Goal: Information Seeking & Learning: Learn about a topic

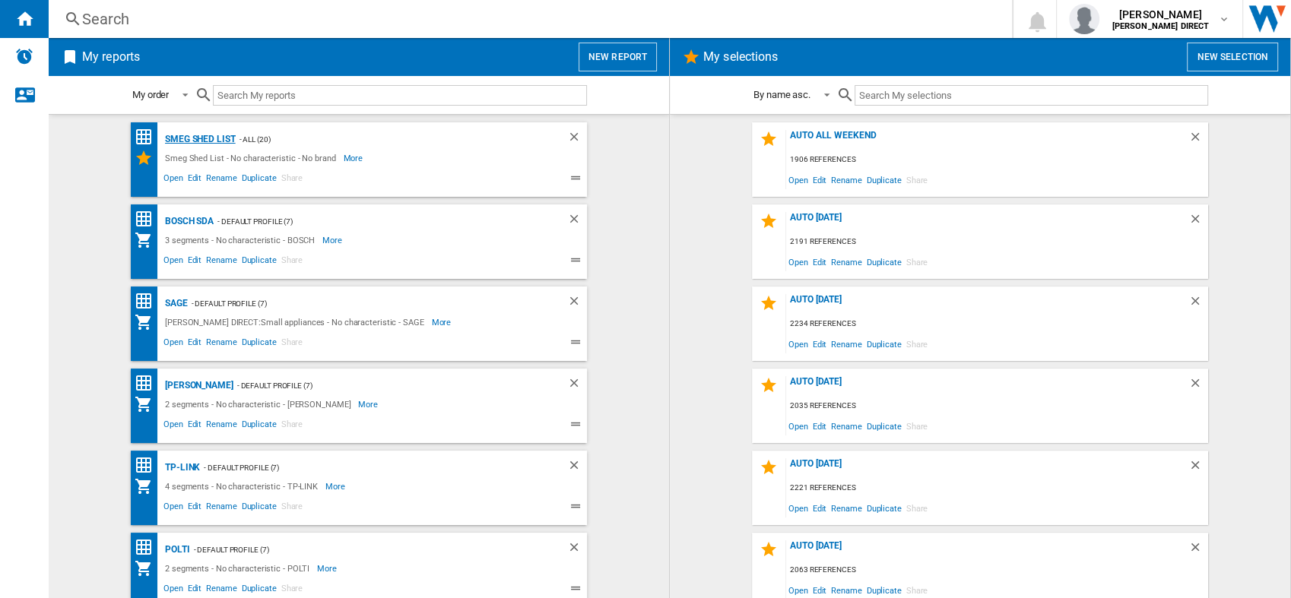
click at [190, 136] on div "Smeg Shed List" at bounding box center [198, 139] width 74 height 19
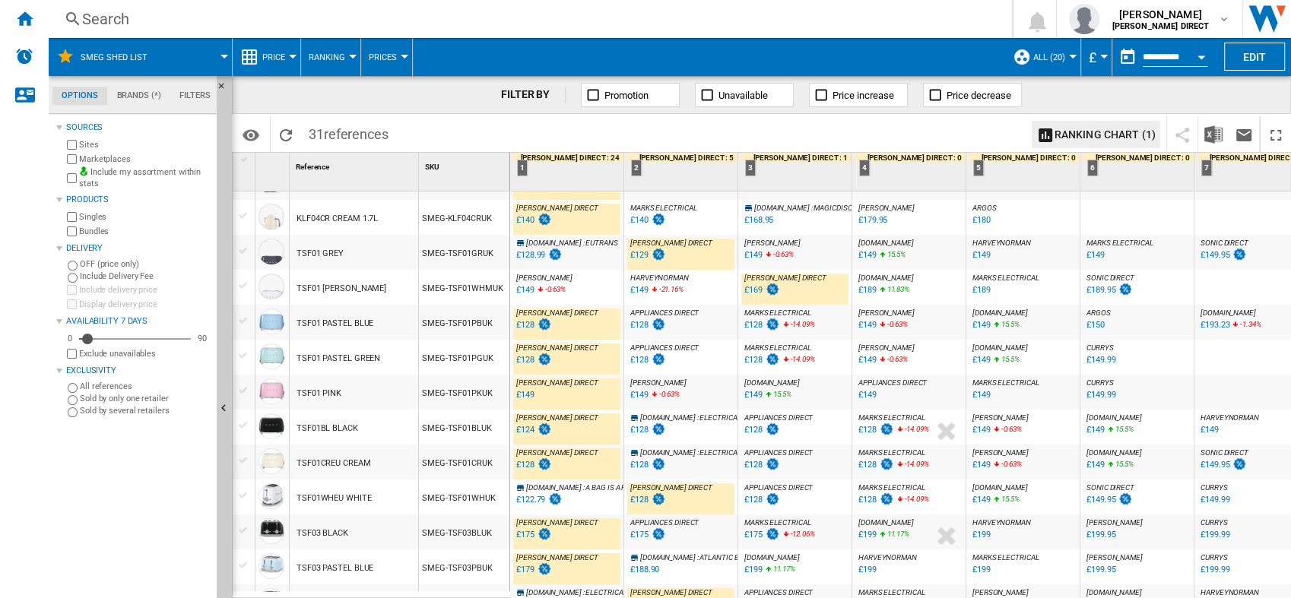
scroll to position [702, 0]
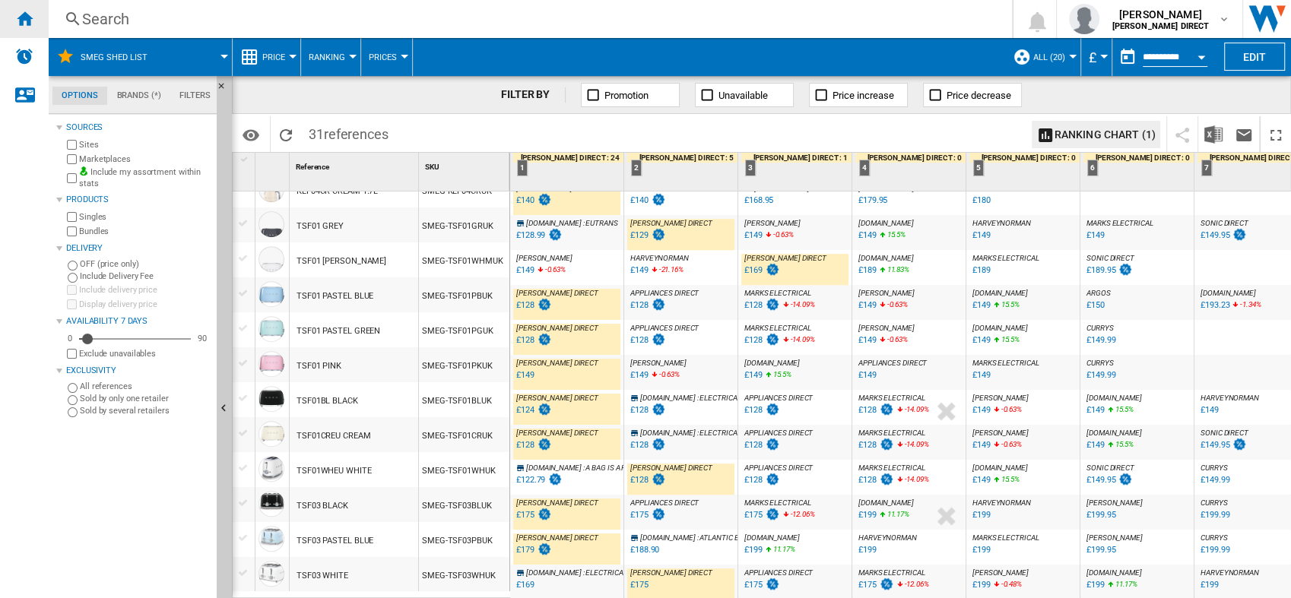
click at [18, 21] on ng-md-icon "Home" at bounding box center [24, 18] width 18 height 18
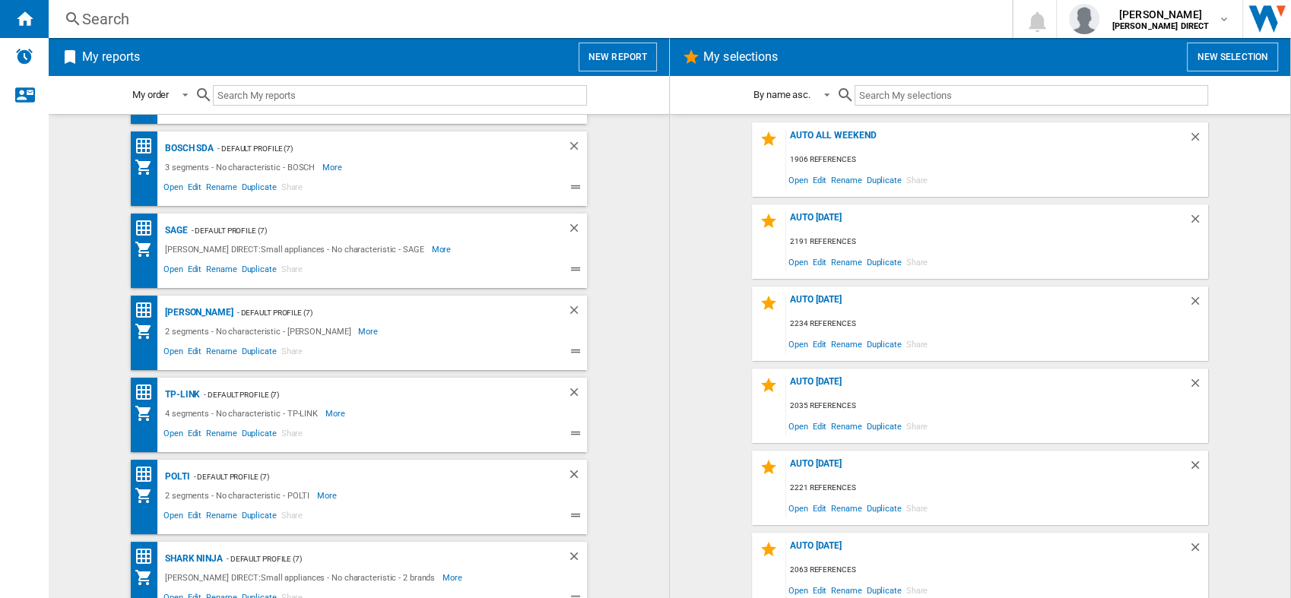
scroll to position [169, 0]
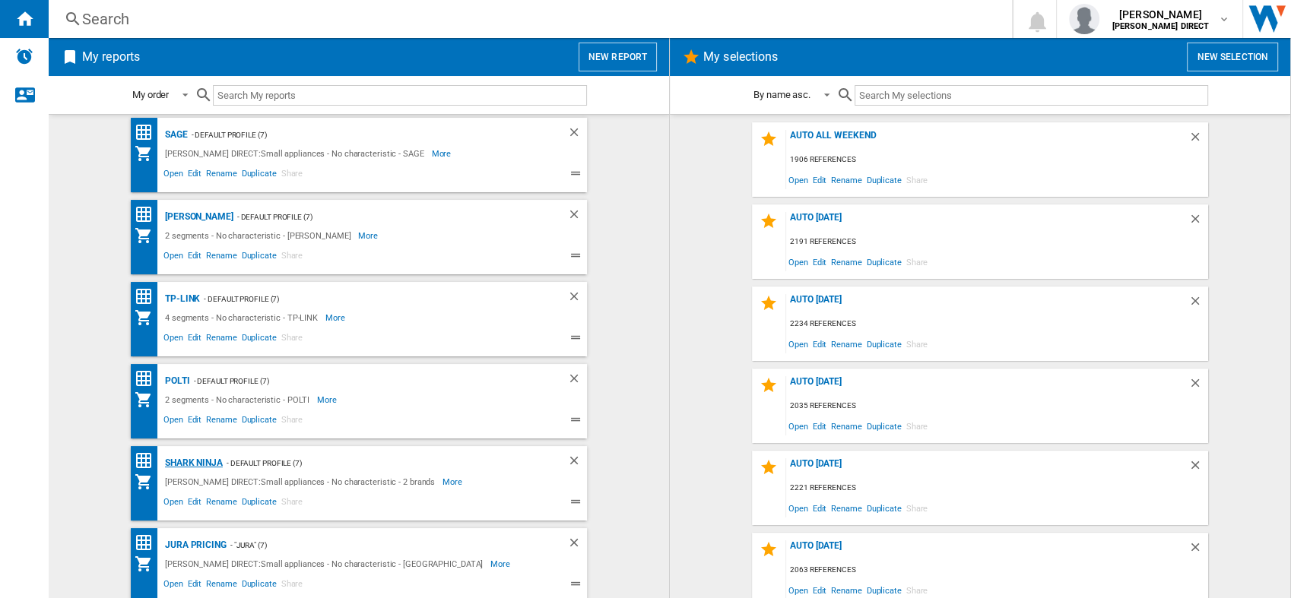
click at [200, 461] on div "Shark Ninja" at bounding box center [192, 463] width 62 height 19
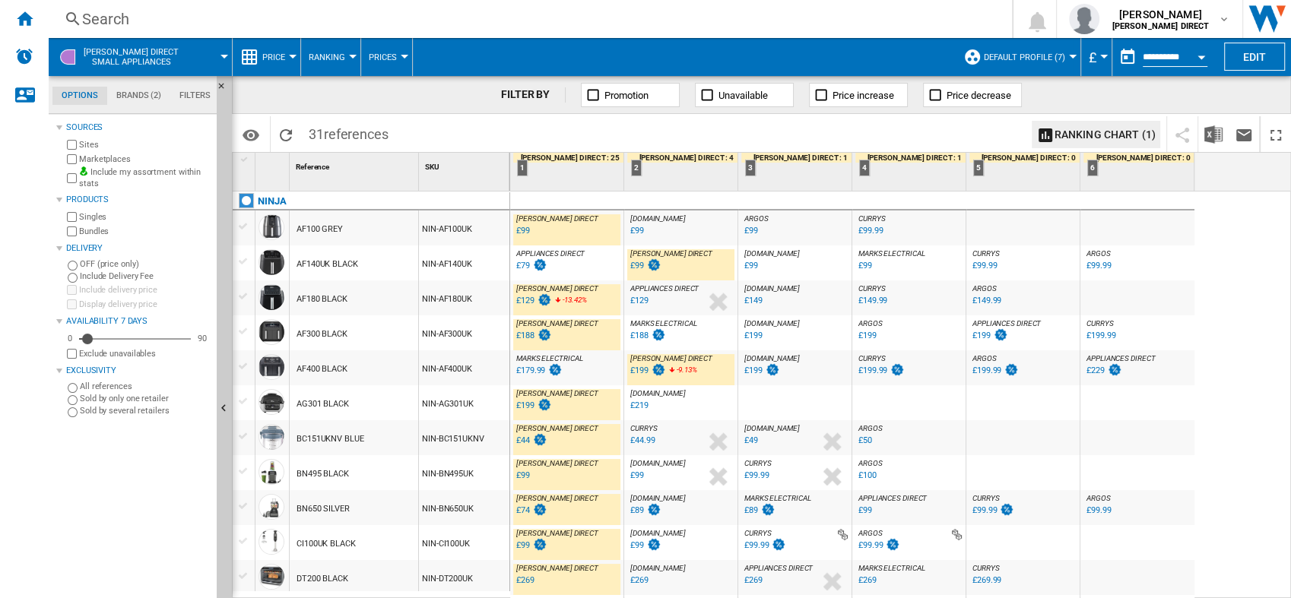
click at [1032, 49] on button "Default profile (7)" at bounding box center [1028, 57] width 89 height 38
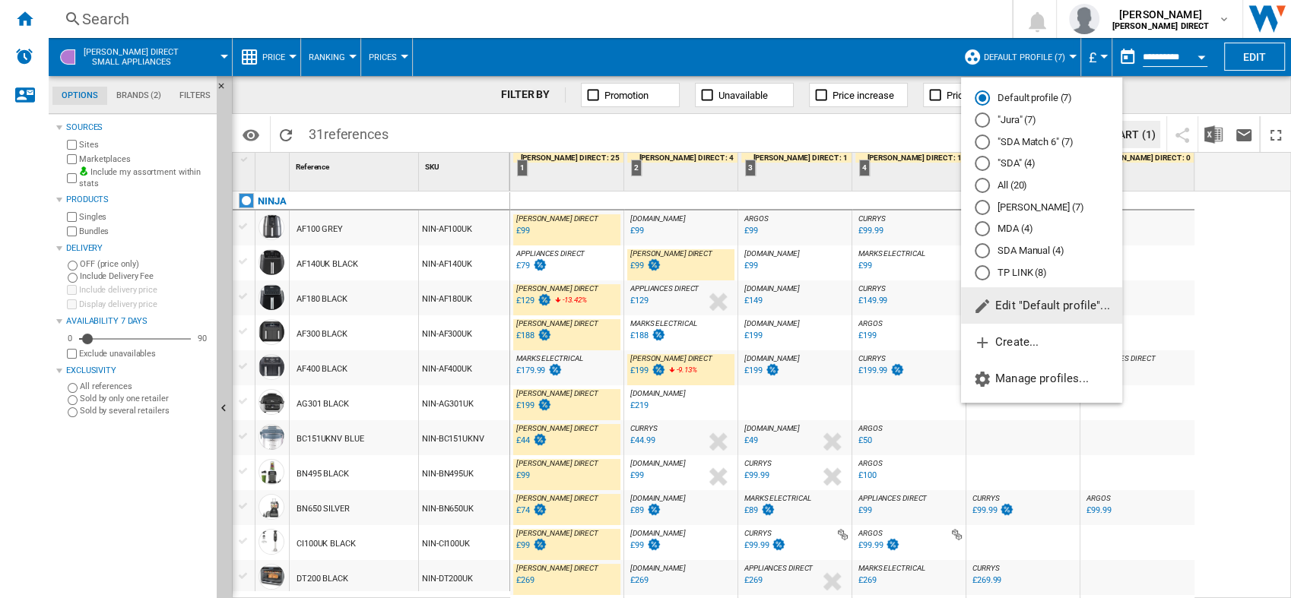
click at [1010, 186] on md-radio-button "All (20)" at bounding box center [1042, 186] width 134 height 14
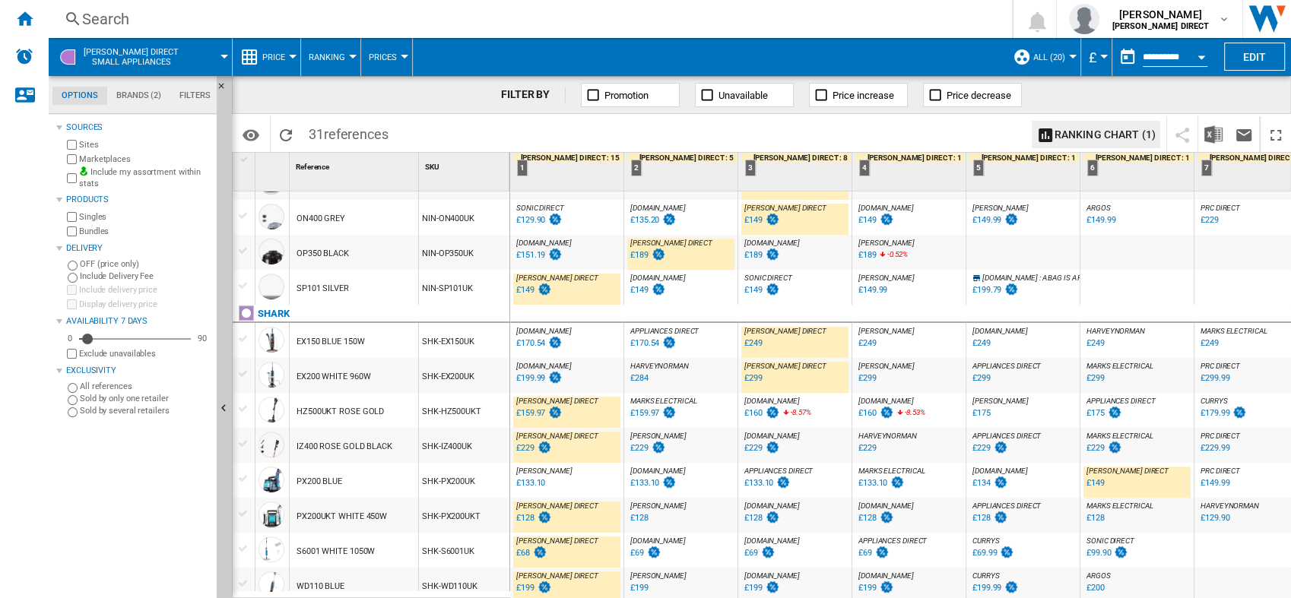
scroll to position [721, 0]
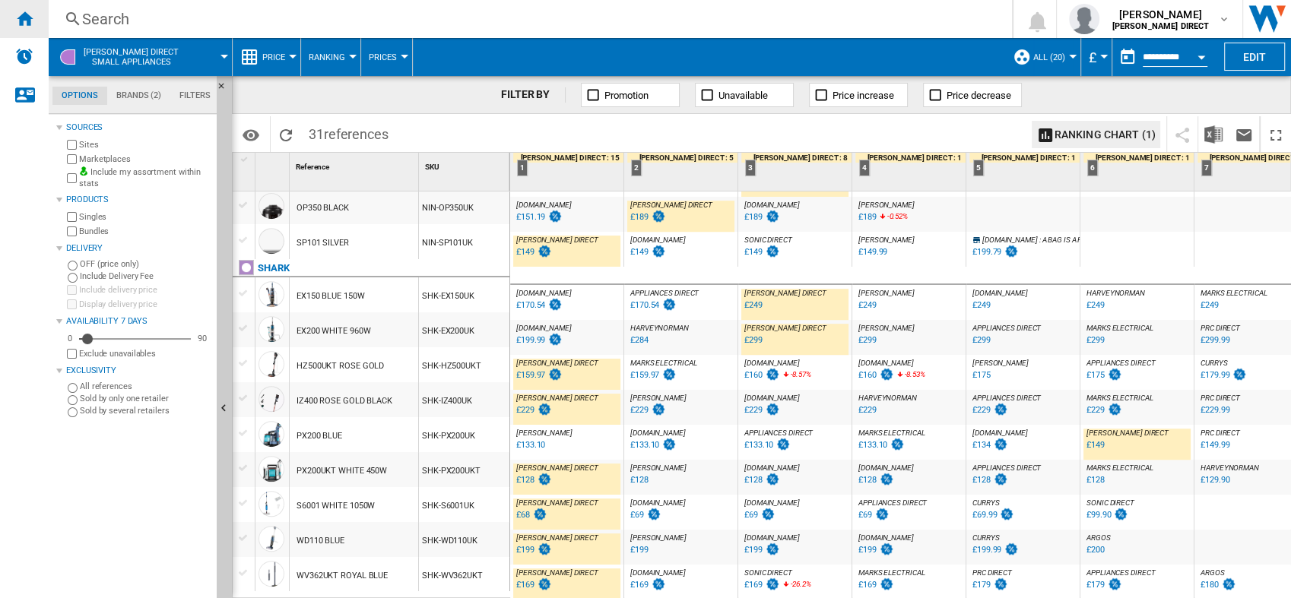
click at [8, 25] on div "Home" at bounding box center [24, 19] width 49 height 38
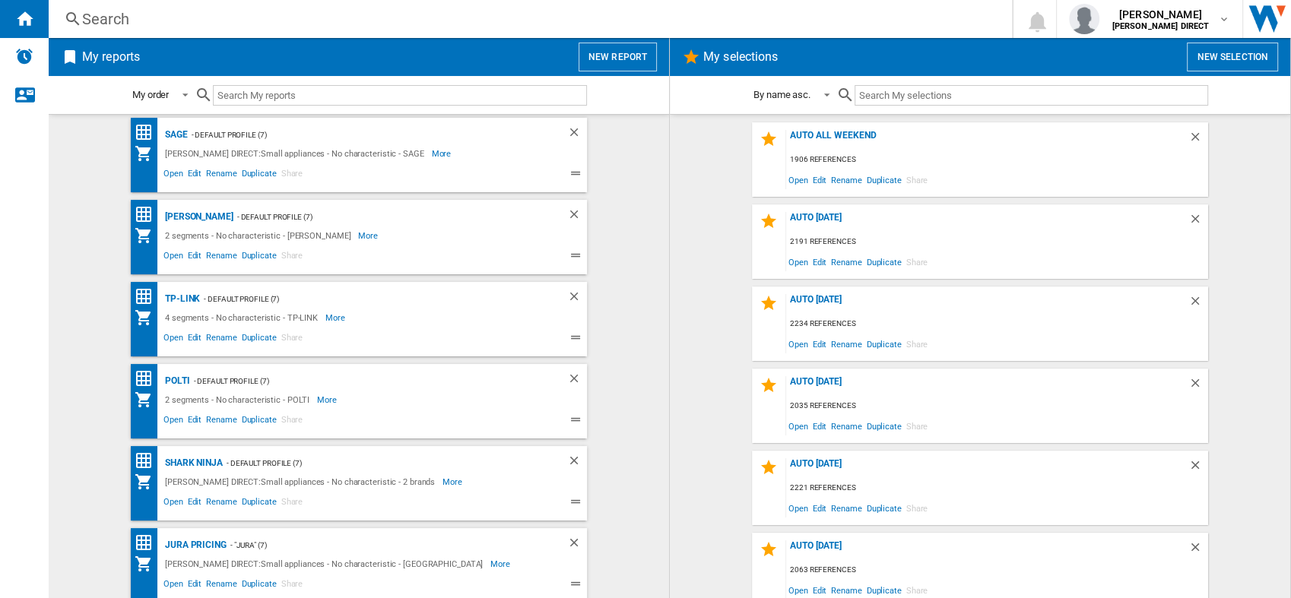
scroll to position [253, 0]
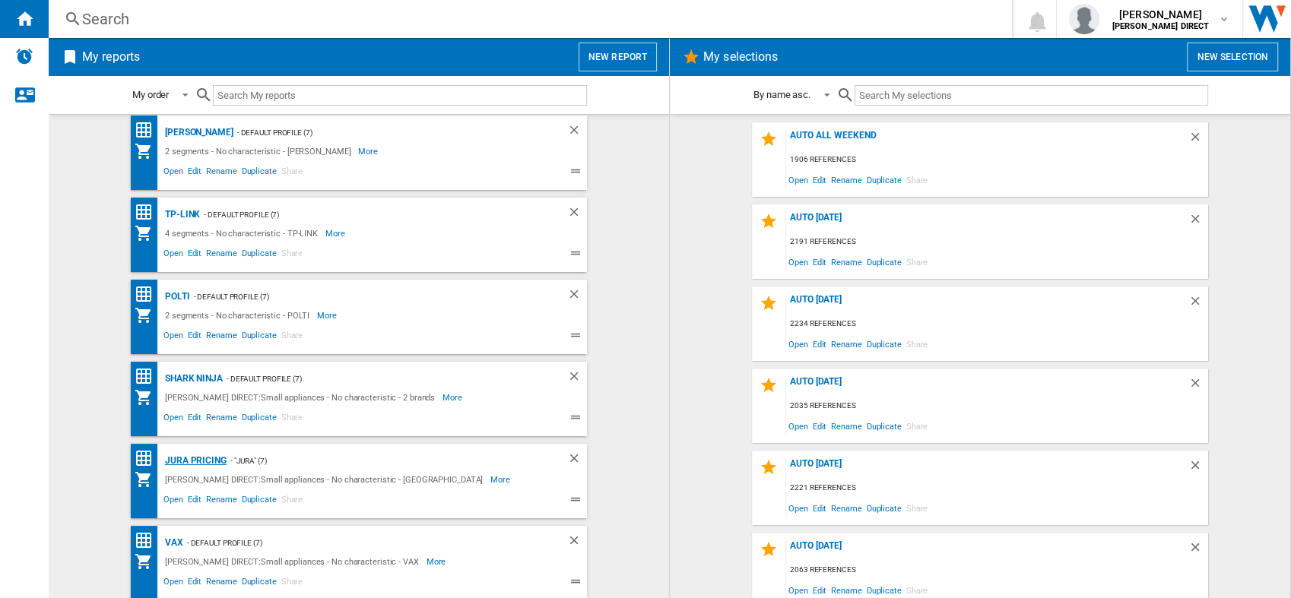
click at [207, 459] on div "JURA Pricing" at bounding box center [193, 461] width 65 height 19
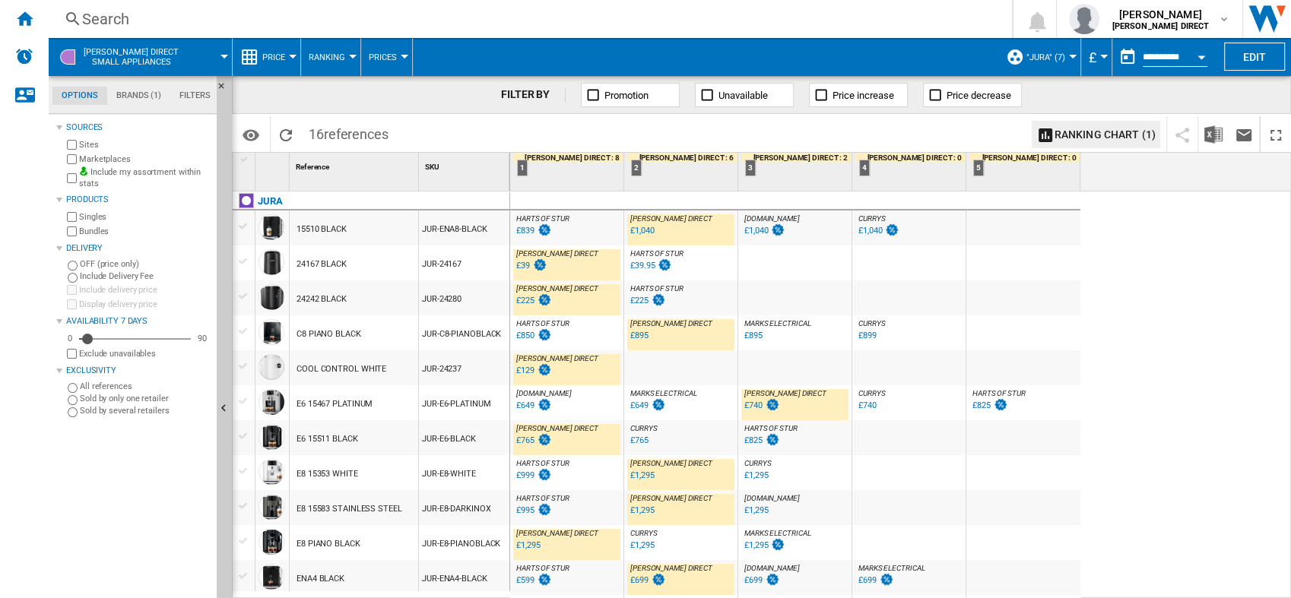
scroll to position [169, 0]
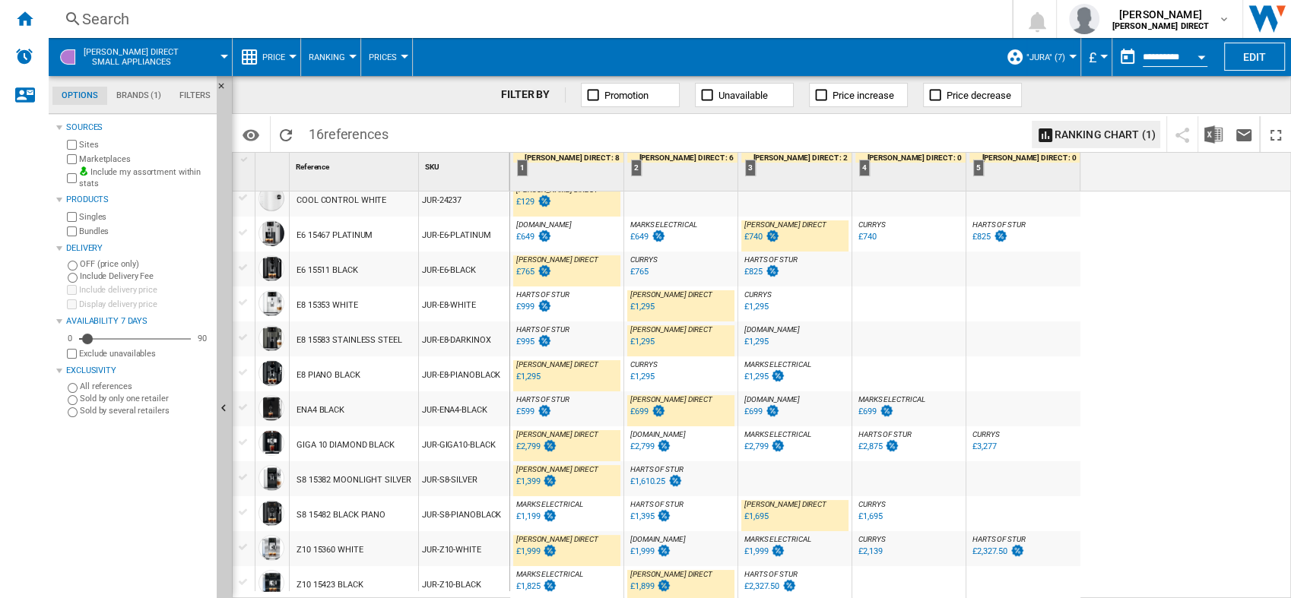
click at [1054, 52] on button ""Jura" (7)" at bounding box center [1049, 57] width 46 height 38
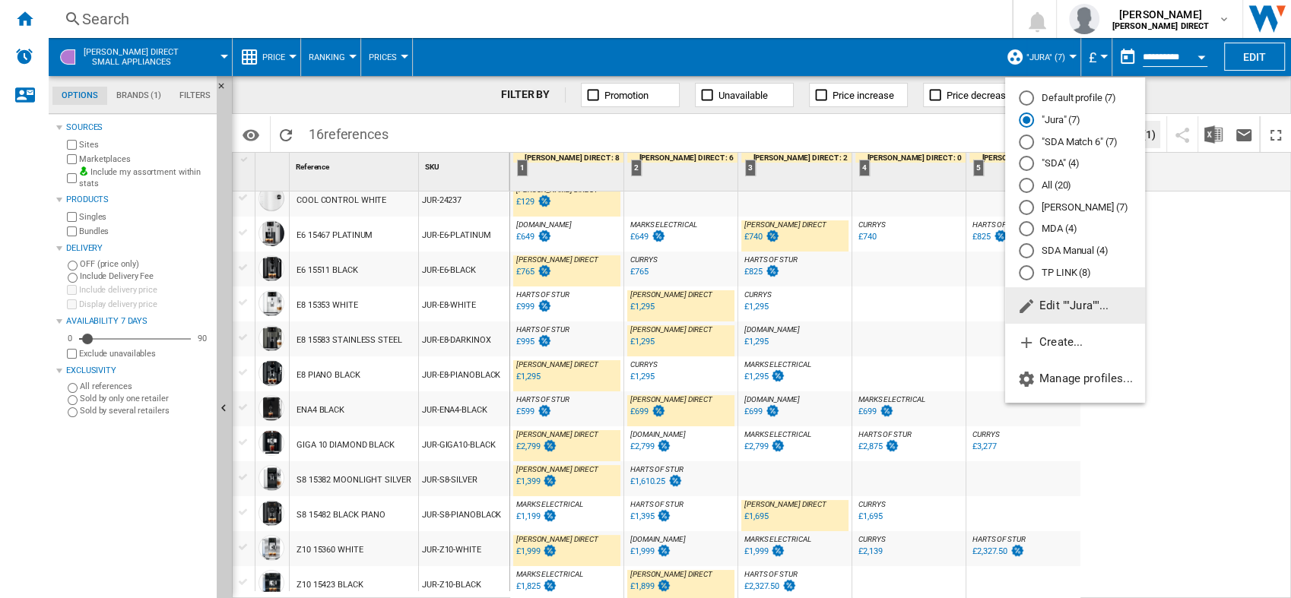
click at [1052, 179] on md-radio-button "All (20)" at bounding box center [1075, 186] width 113 height 14
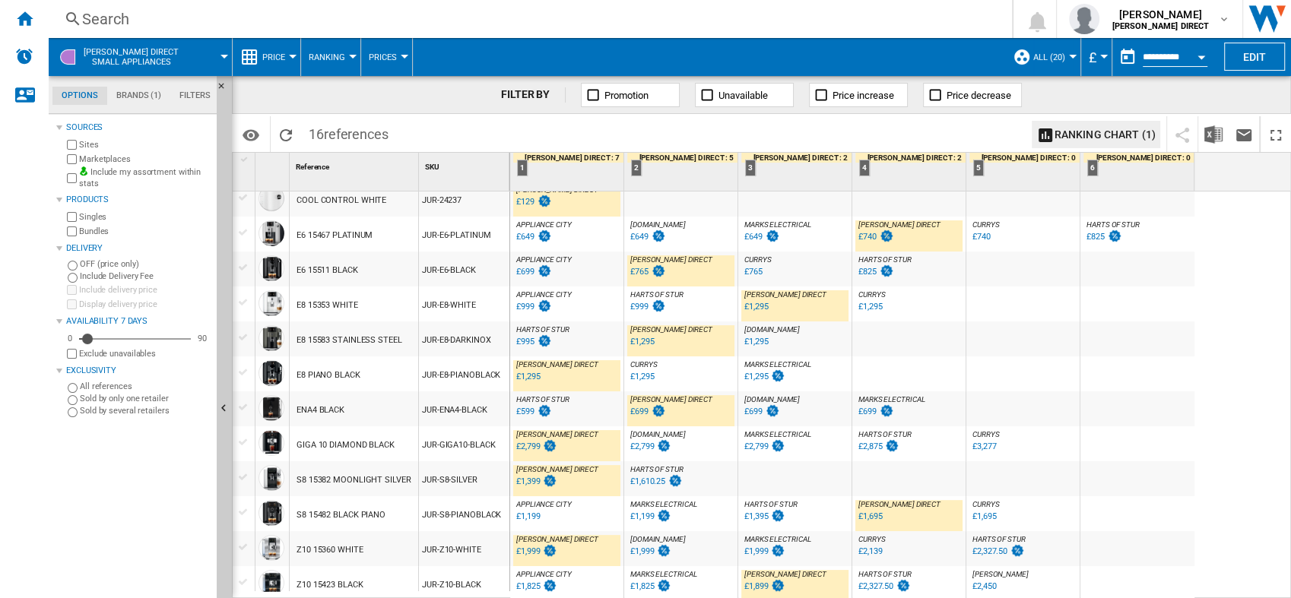
scroll to position [170, 0]
click at [522, 268] on div "£699" at bounding box center [525, 270] width 18 height 10
click at [1057, 57] on span "All (20)" at bounding box center [1049, 57] width 32 height 10
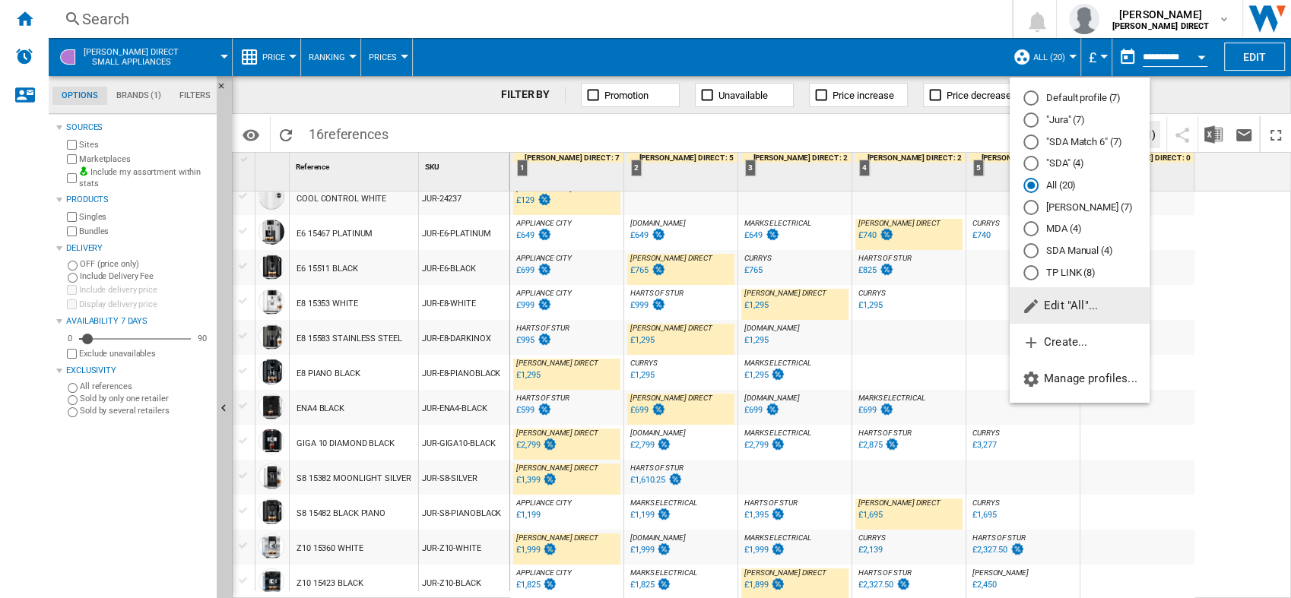
click at [1248, 243] on md-backdrop at bounding box center [645, 299] width 1291 height 598
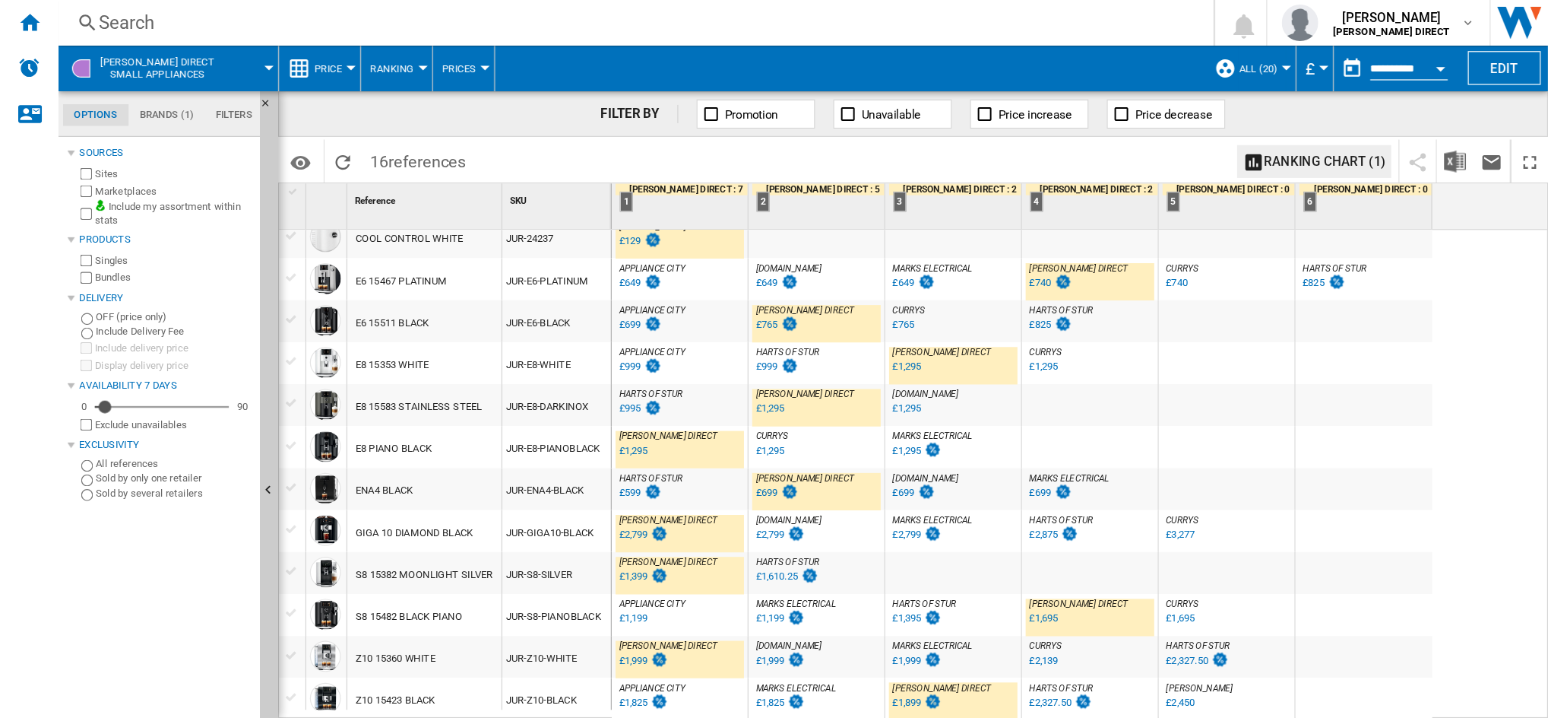
scroll to position [50, 0]
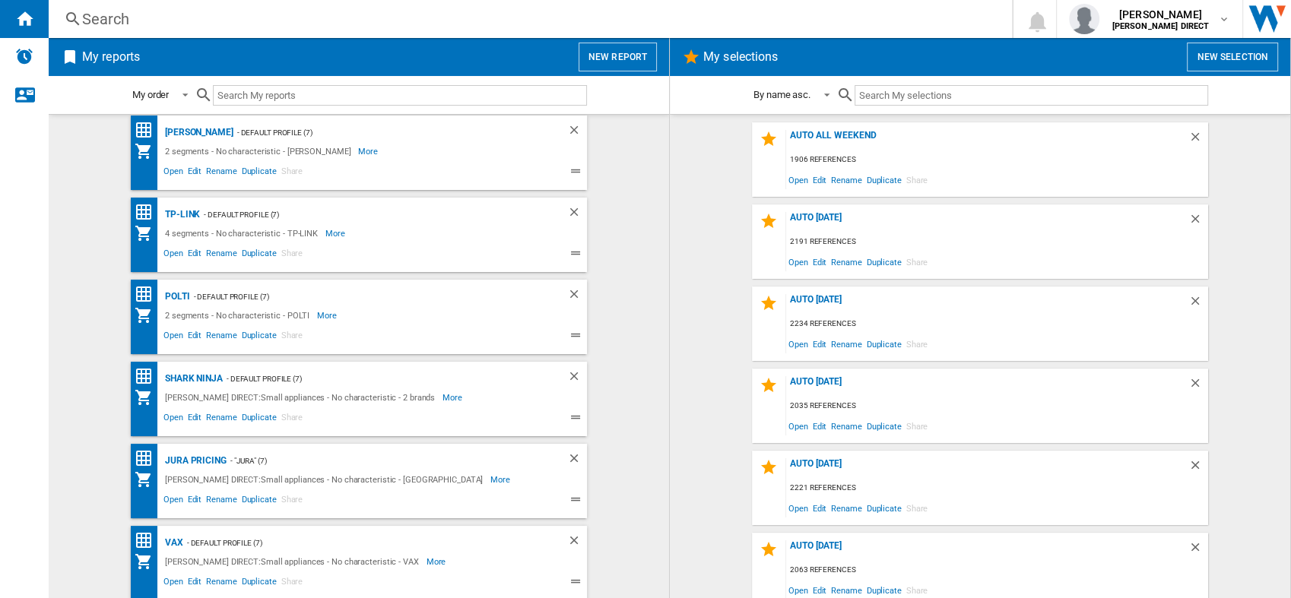
scroll to position [338, 0]
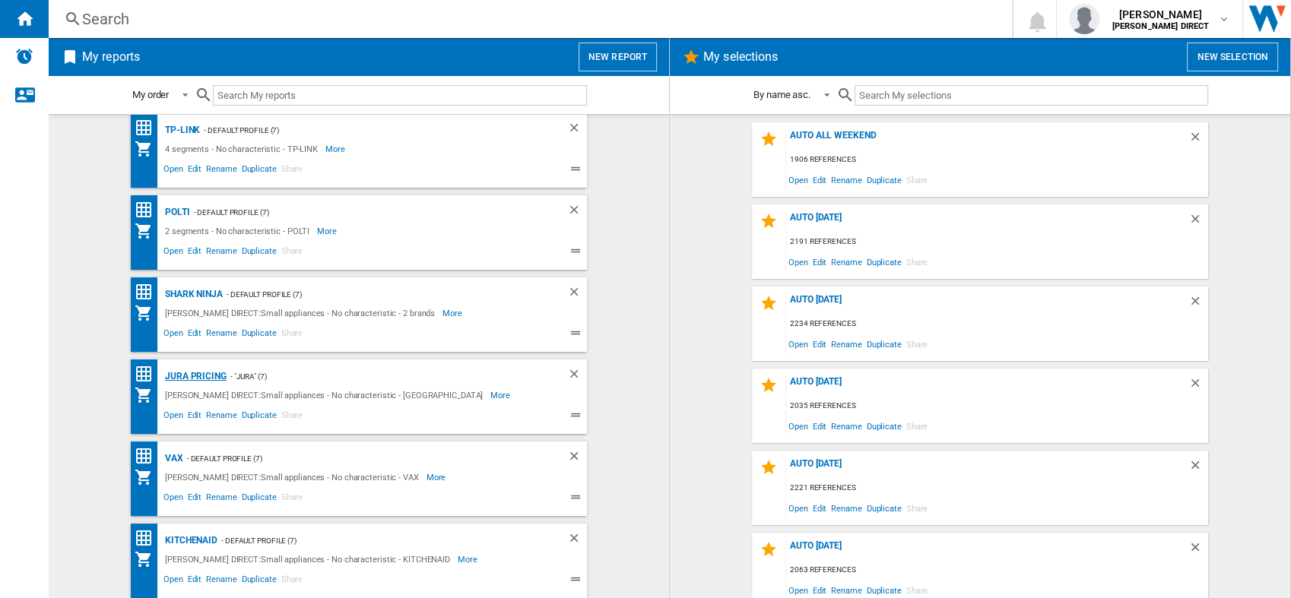
click at [201, 370] on div "JURA Pricing" at bounding box center [193, 376] width 65 height 19
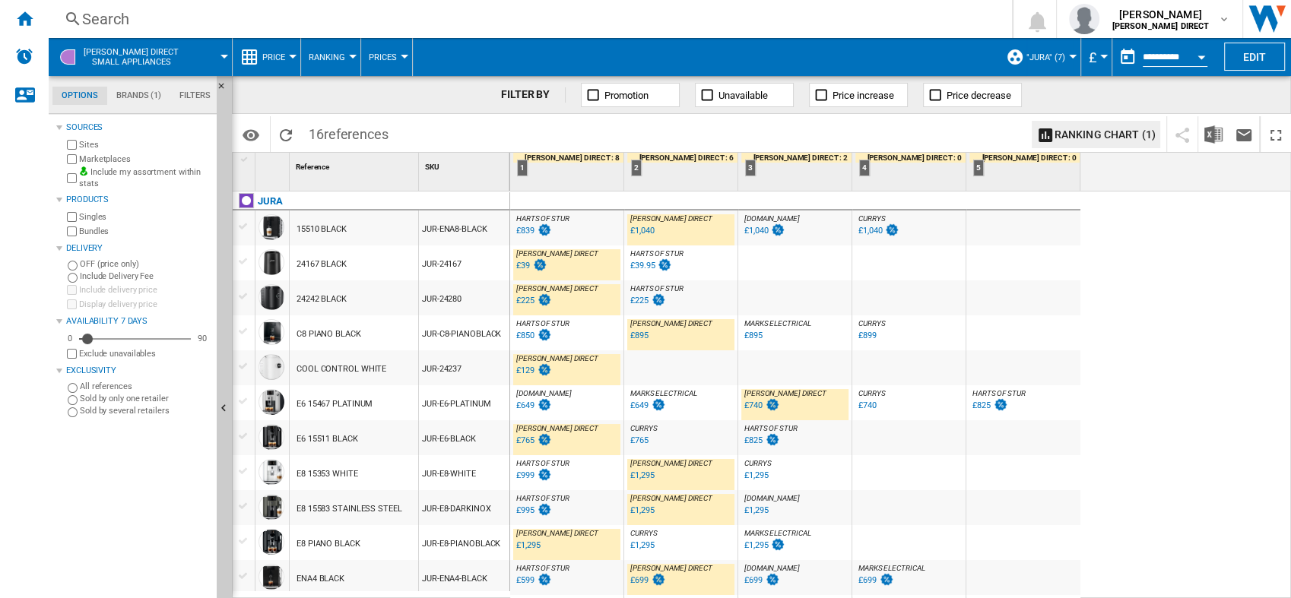
scroll to position [175, 0]
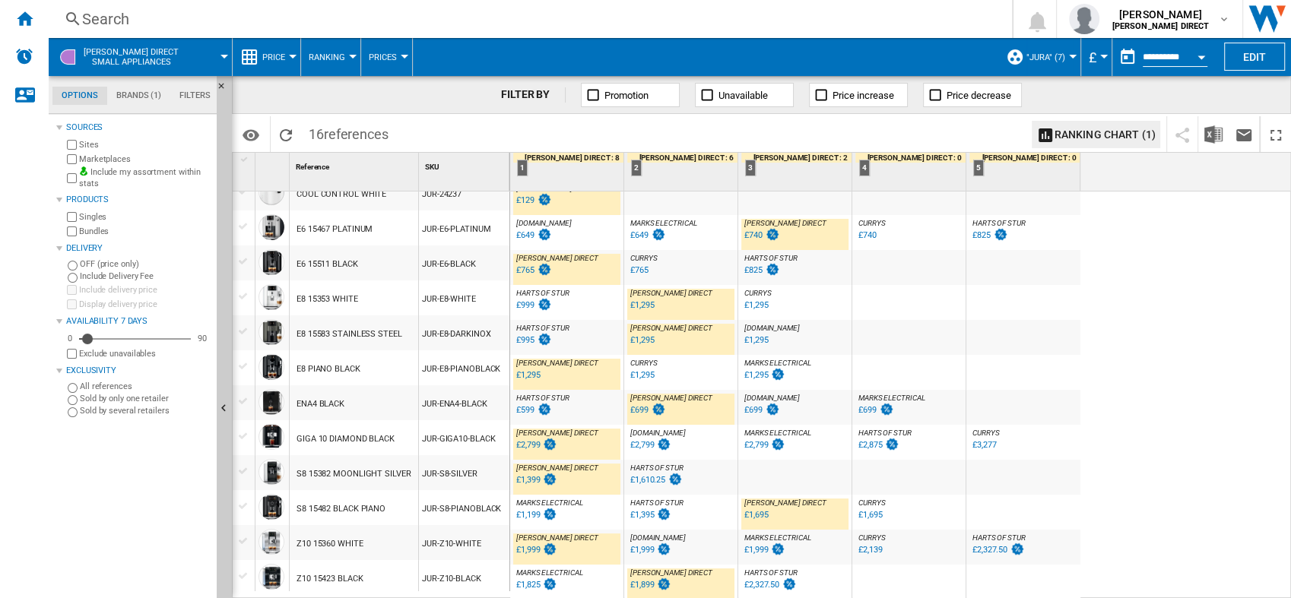
click at [1059, 65] on button ""Jura" (7)" at bounding box center [1049, 57] width 46 height 38
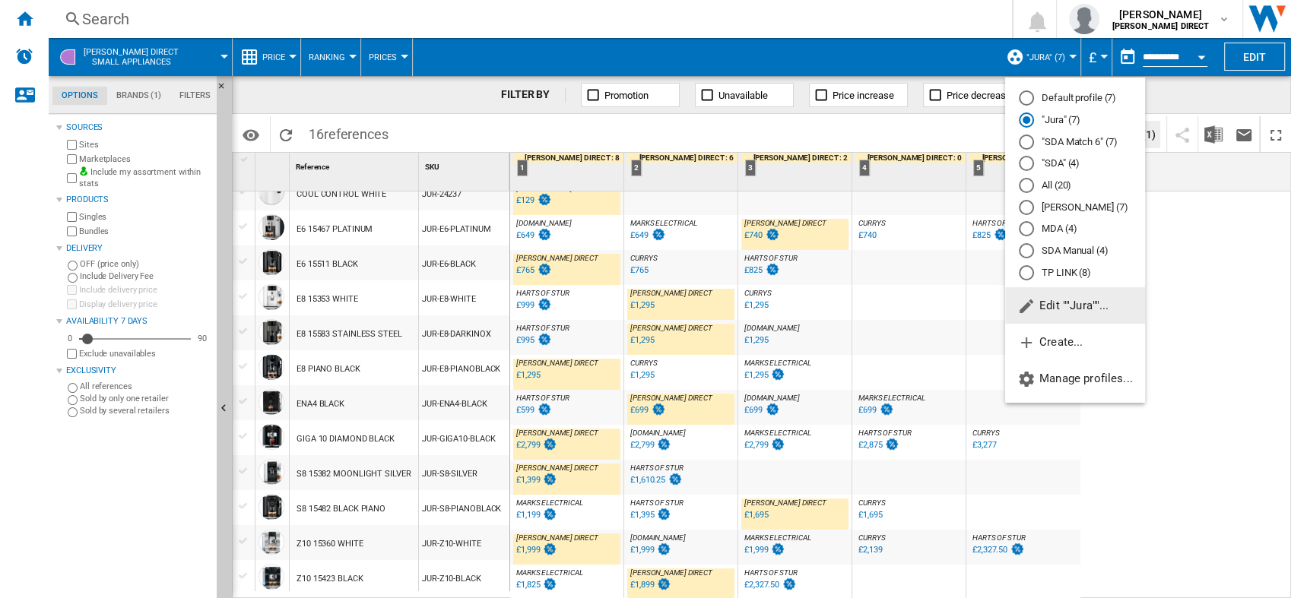
click at [1171, 515] on md-backdrop at bounding box center [645, 299] width 1291 height 598
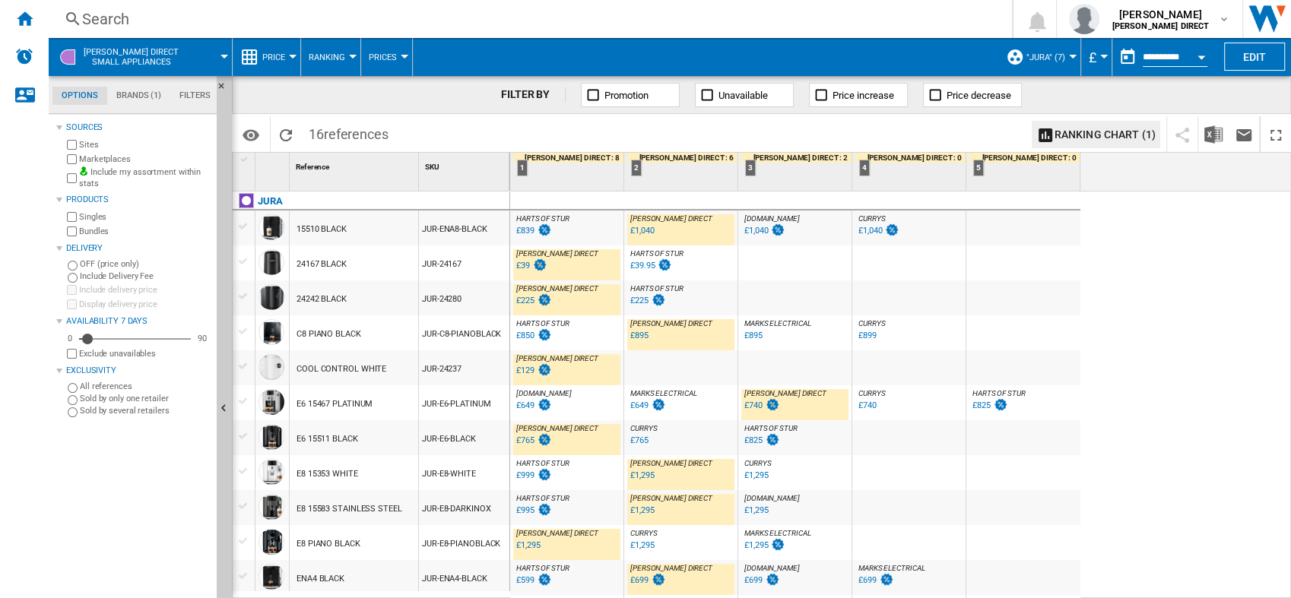
scroll to position [170, 0]
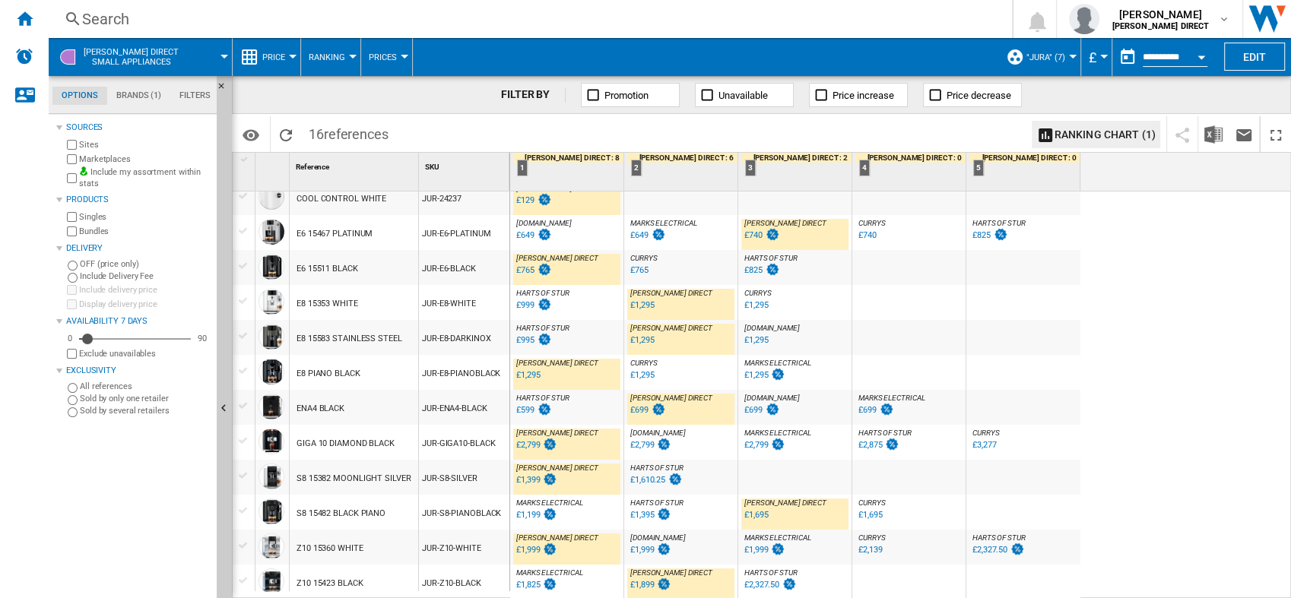
click at [1043, 59] on span ""Jura" (7)" at bounding box center [1045, 57] width 39 height 10
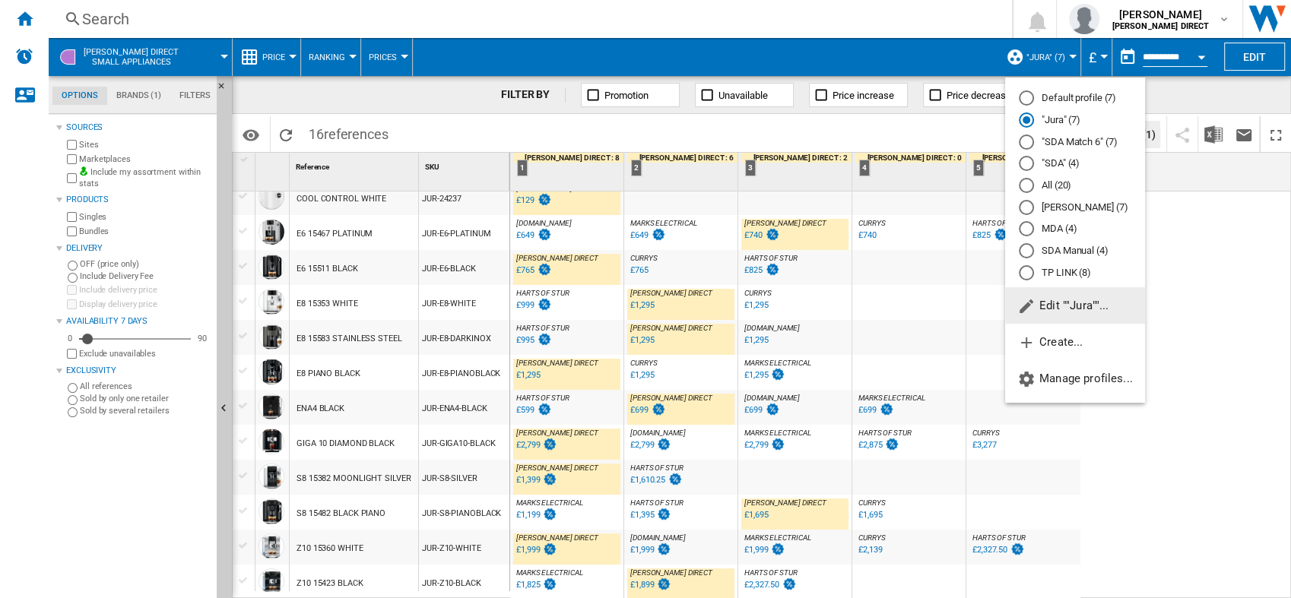
click at [1048, 91] on md-radio-button "Default profile (7)" at bounding box center [1075, 98] width 113 height 14
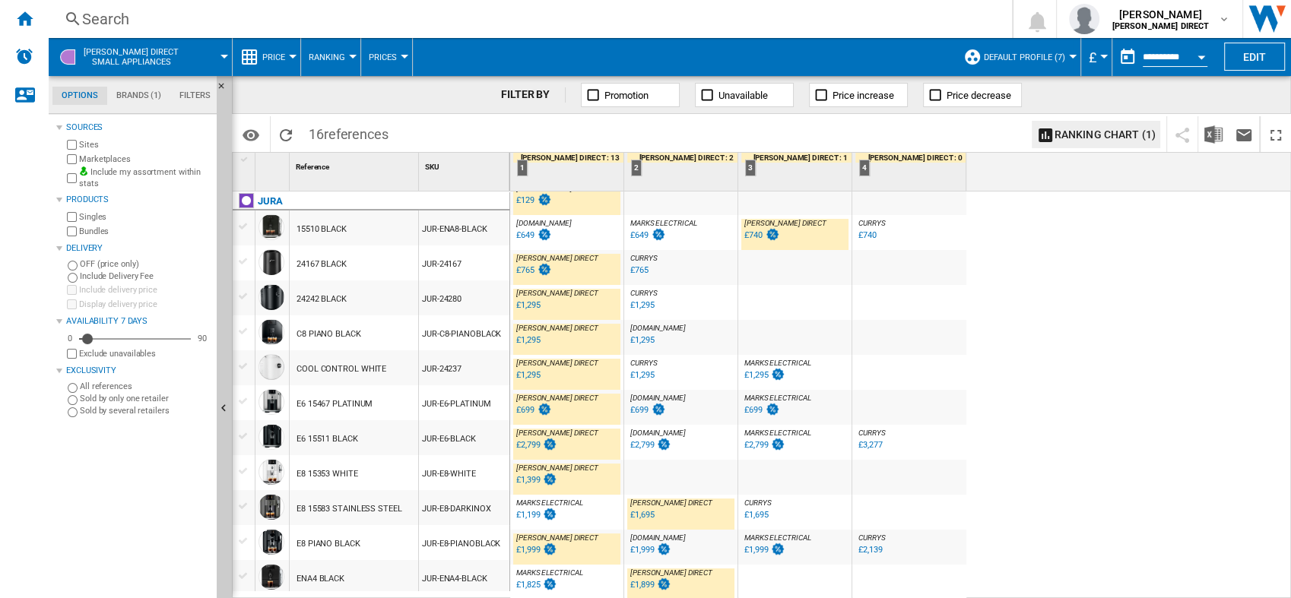
scroll to position [170, 0]
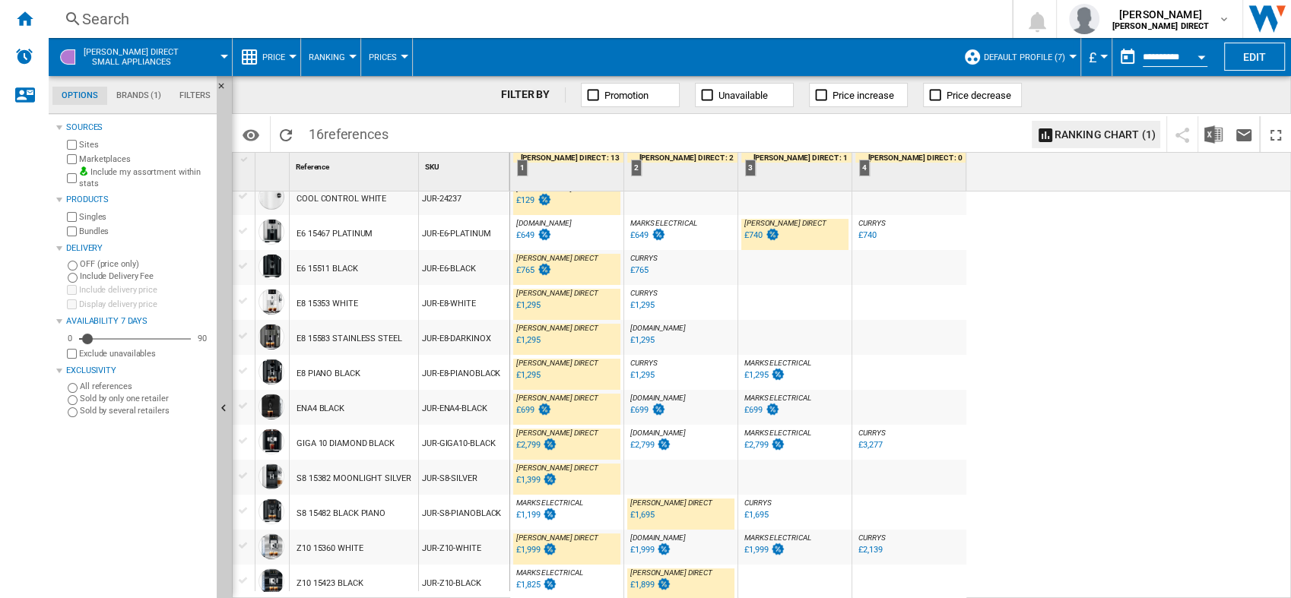
click at [976, 51] on ng-md-icon at bounding box center [972, 57] width 18 height 18
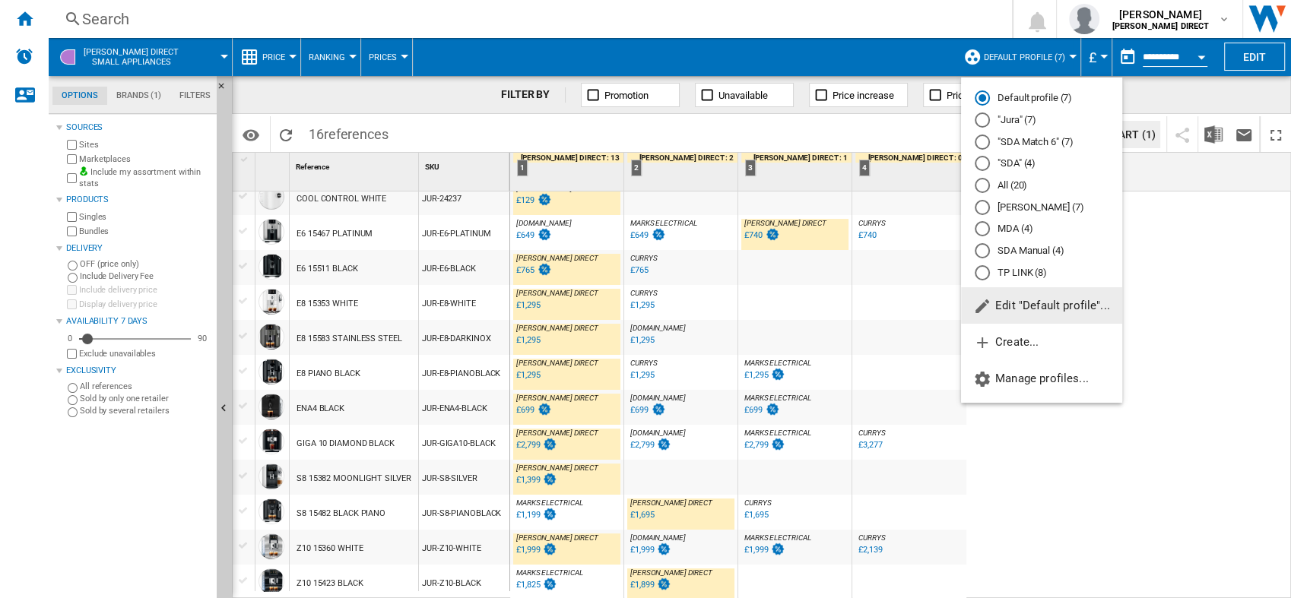
click at [1012, 120] on md-radio-button ""Jura" (7)" at bounding box center [1042, 120] width 134 height 14
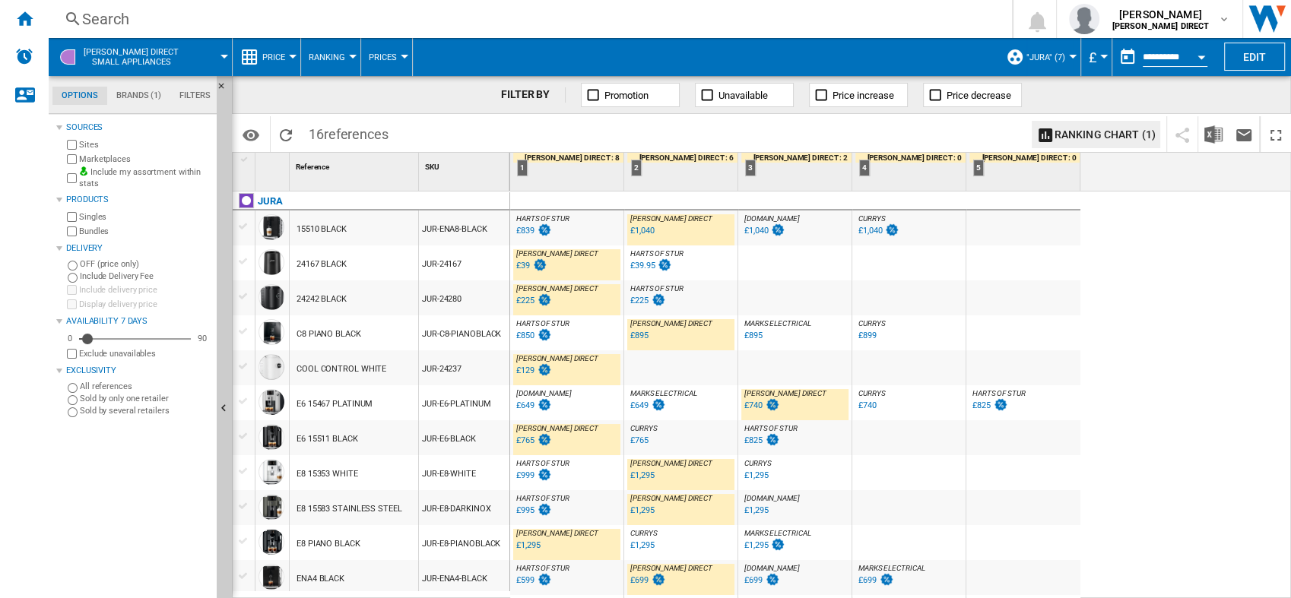
click at [1029, 50] on button ""Jura" (7)" at bounding box center [1049, 57] width 46 height 38
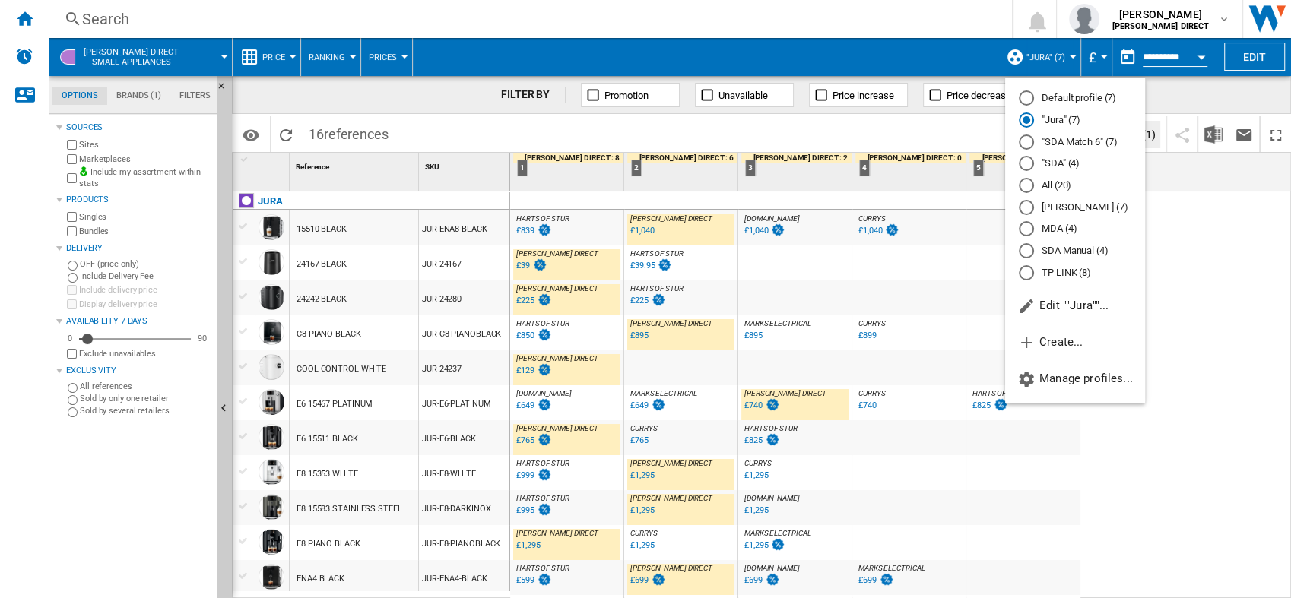
click at [1043, 182] on md-radio-button "All (20)" at bounding box center [1075, 186] width 113 height 14
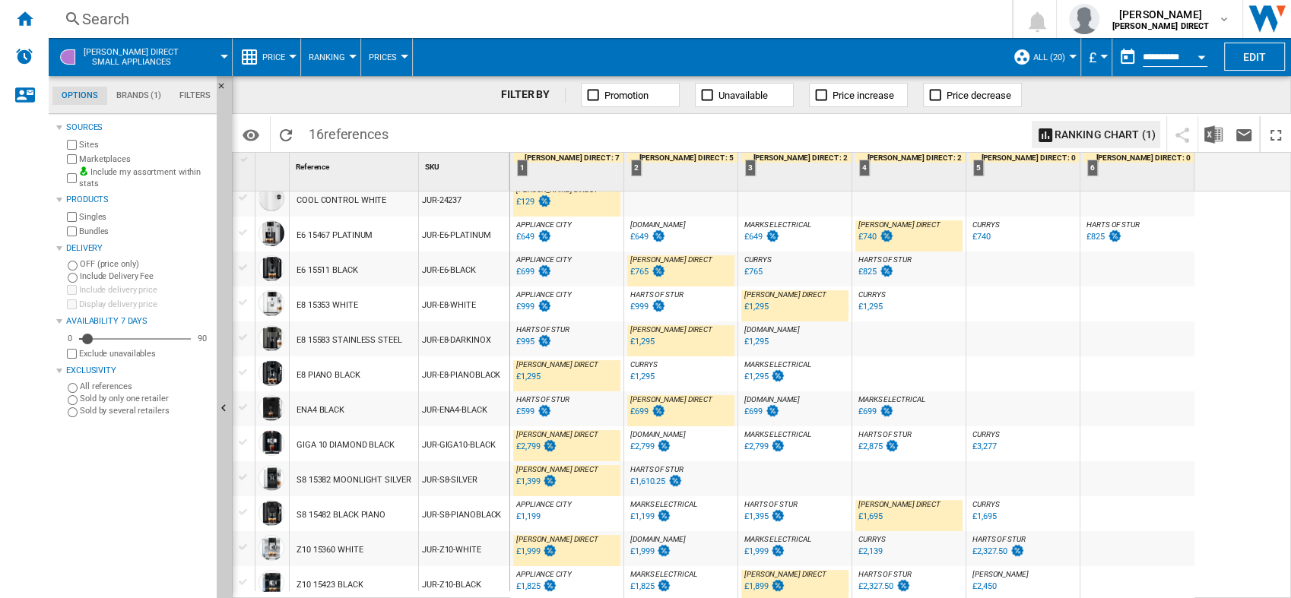
scroll to position [170, 0]
click at [1058, 60] on span "All (20)" at bounding box center [1049, 57] width 32 height 10
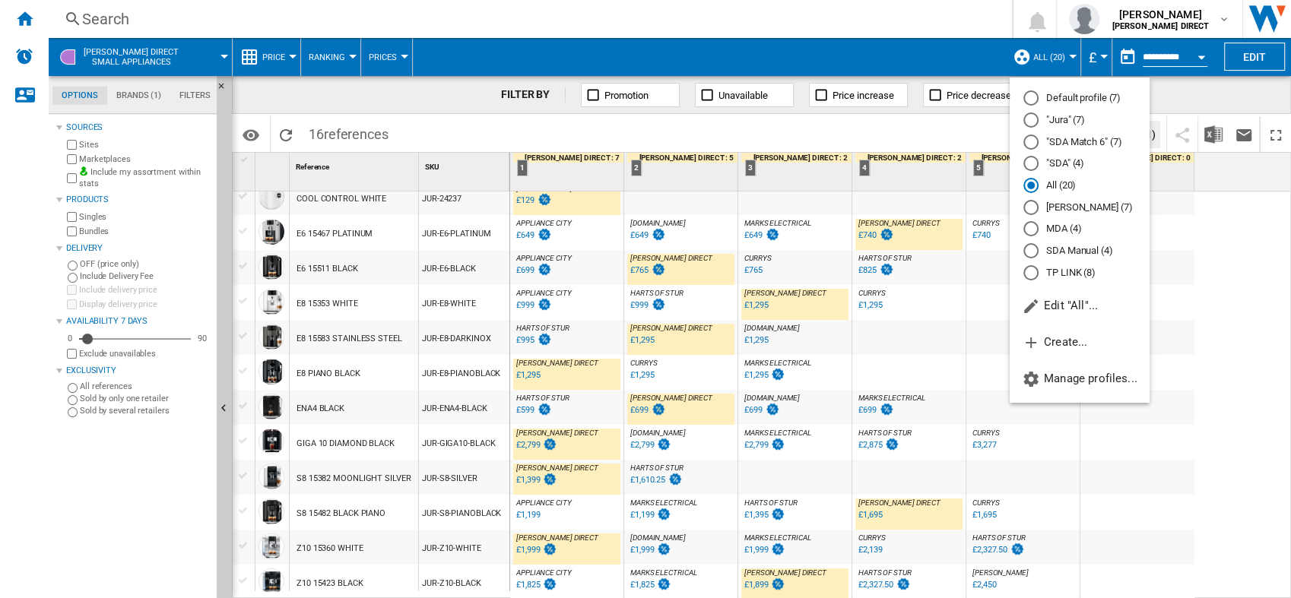
drag, startPoint x: 1204, startPoint y: 316, endPoint x: 1187, endPoint y: 311, distance: 18.3
click at [1204, 316] on md-backdrop at bounding box center [645, 299] width 1291 height 598
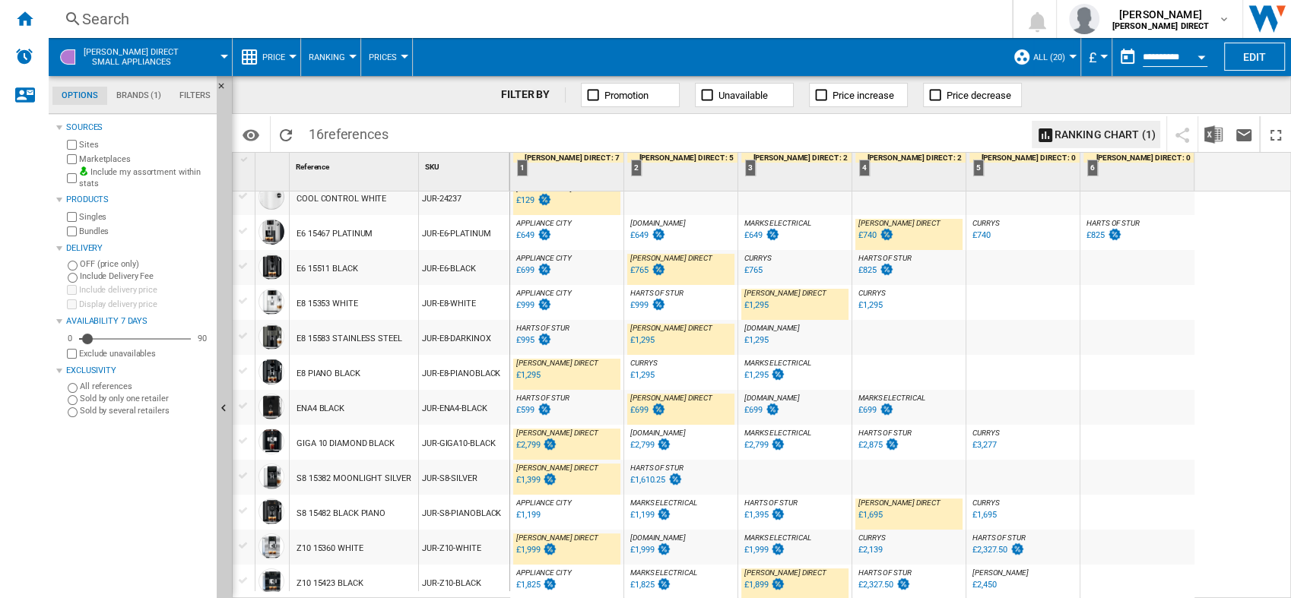
click at [1053, 61] on span "All (20)" at bounding box center [1049, 57] width 32 height 10
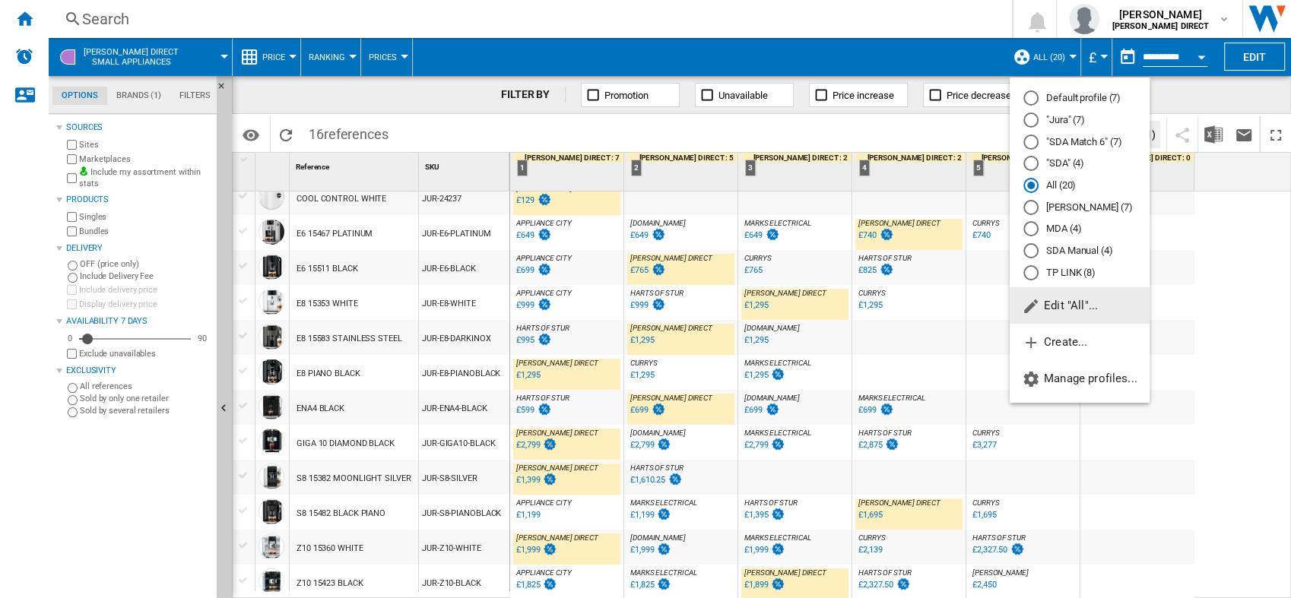
click at [1086, 97] on md-radio-button "Default profile (7)" at bounding box center [1079, 98] width 113 height 14
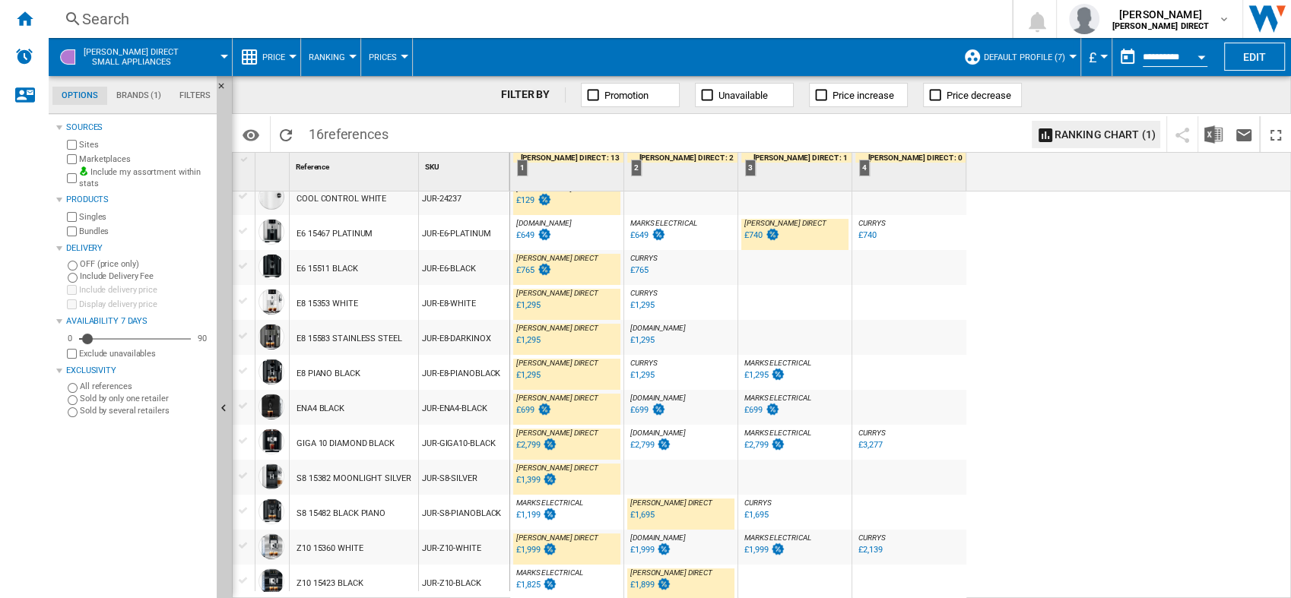
scroll to position [175, 0]
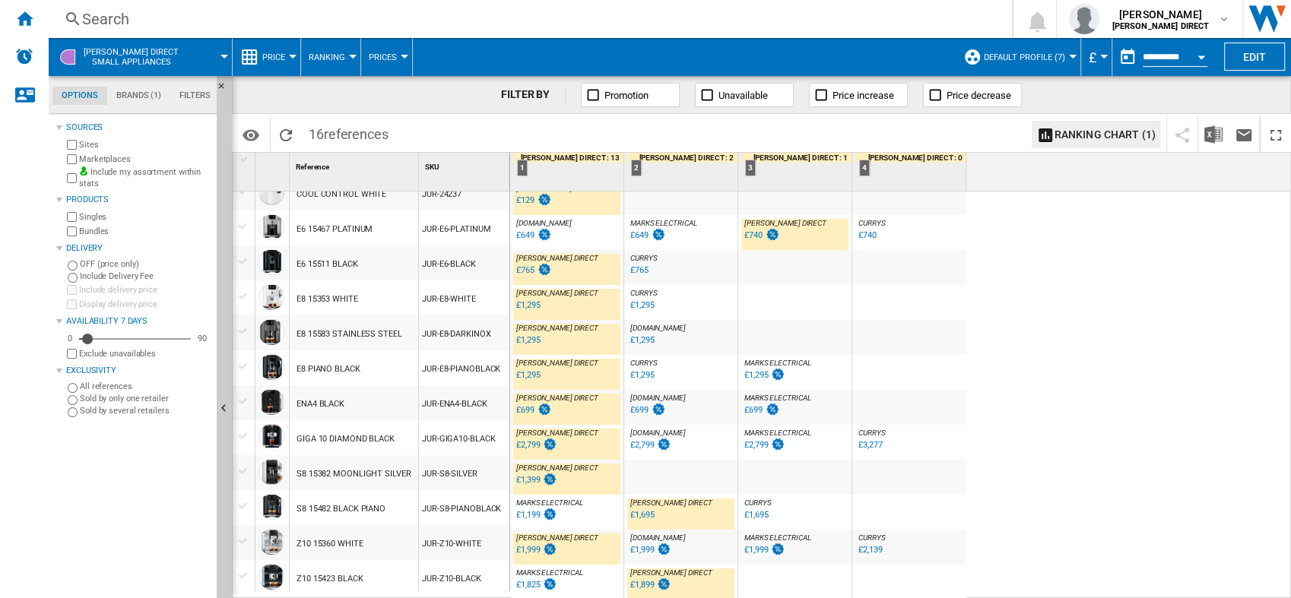
click at [708, 377] on div "CURRYS : 0.0 % £1,295 % N/A CURRYS :" at bounding box center [680, 376] width 107 height 35
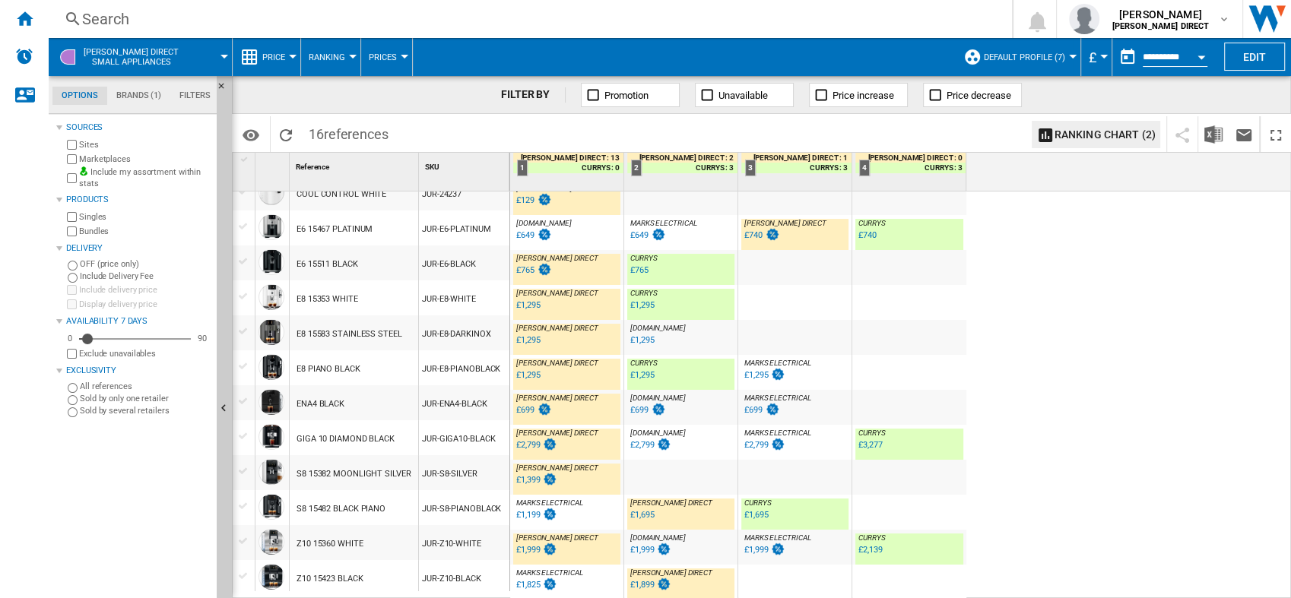
click at [695, 369] on div "CURRYS : 0.0 % £1,295 % N/A CURRYS :" at bounding box center [680, 376] width 107 height 35
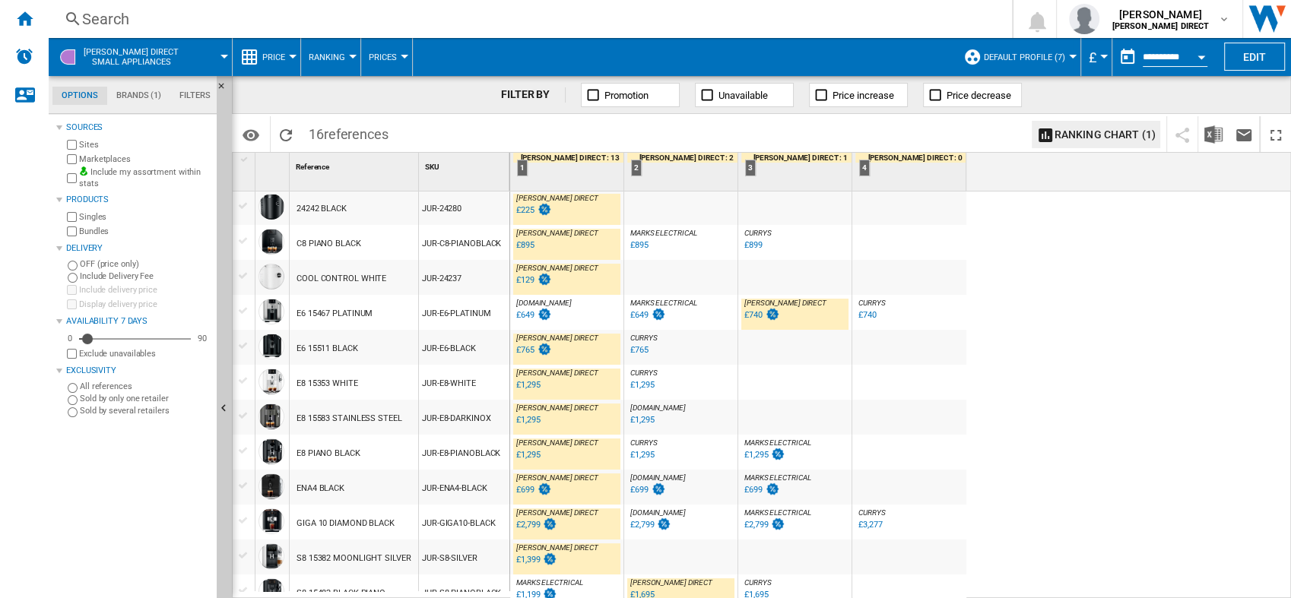
scroll to position [0, 0]
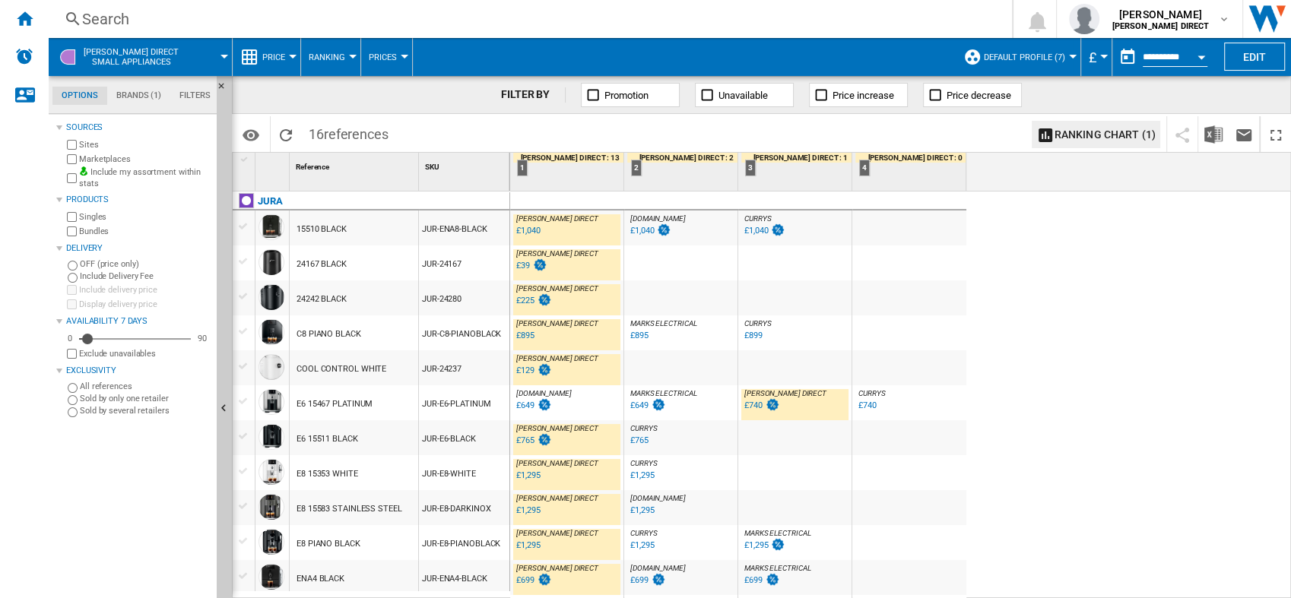
click at [1001, 63] on button "Default profile (7)" at bounding box center [1028, 57] width 89 height 38
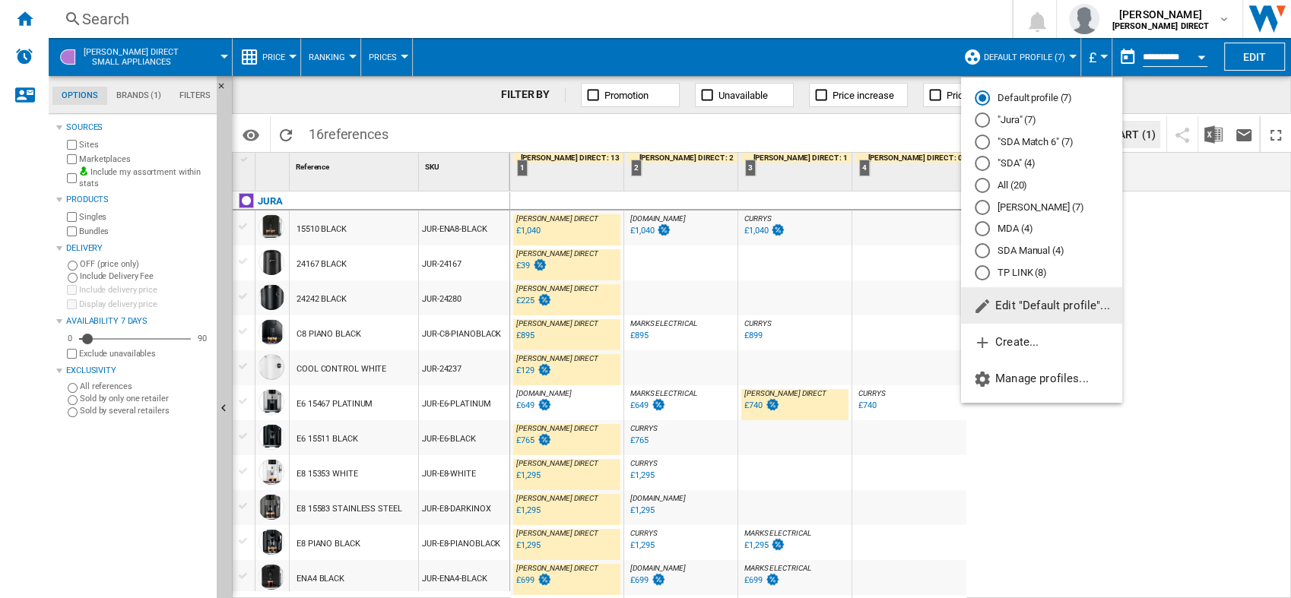
click at [1010, 183] on md-radio-button "All (20)" at bounding box center [1042, 186] width 134 height 14
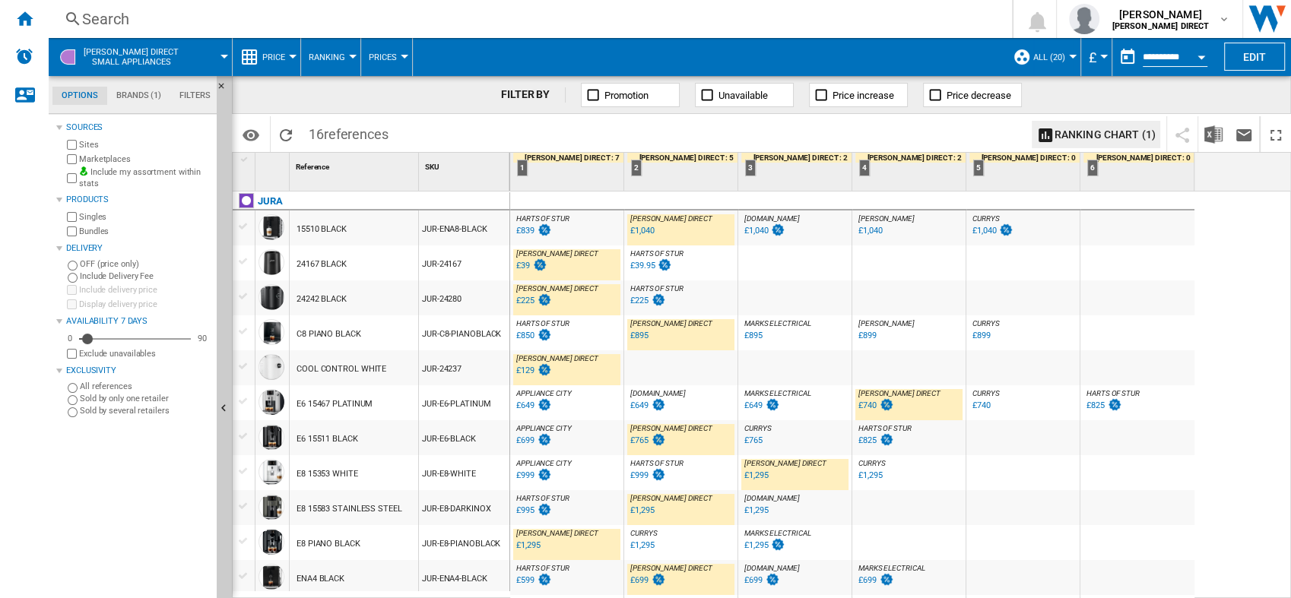
click at [1052, 57] on span "All (20)" at bounding box center [1049, 57] width 32 height 10
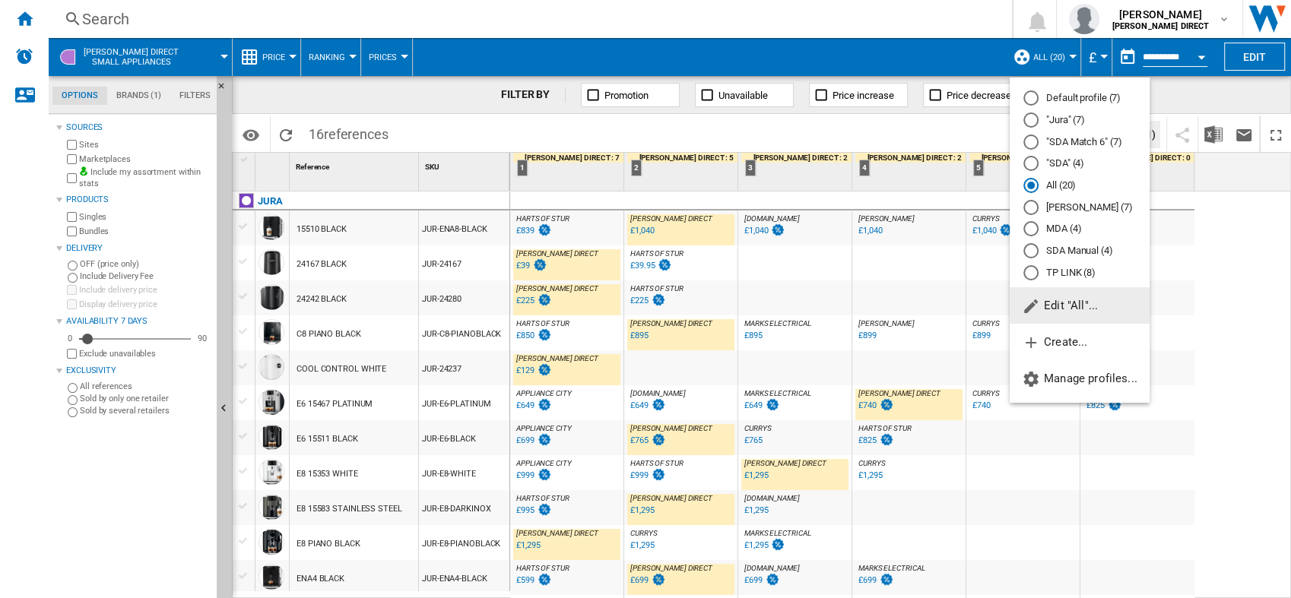
click at [1222, 244] on md-backdrop at bounding box center [645, 299] width 1291 height 598
